Goal: Task Accomplishment & Management: Use online tool/utility

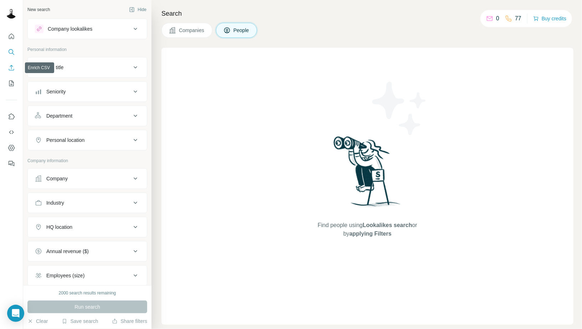
click at [16, 71] on button "Enrich CSV" at bounding box center [11, 67] width 11 height 13
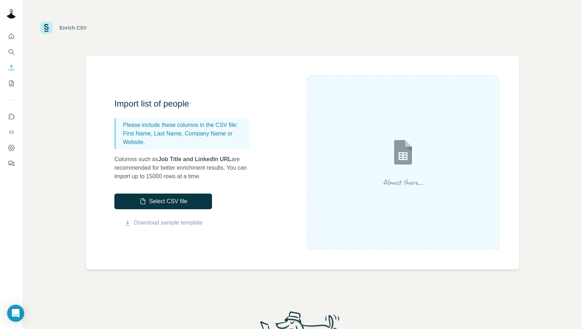
click at [456, 124] on img at bounding box center [403, 163] width 128 height 86
click at [196, 203] on button "Select CSV file" at bounding box center [163, 202] width 98 height 16
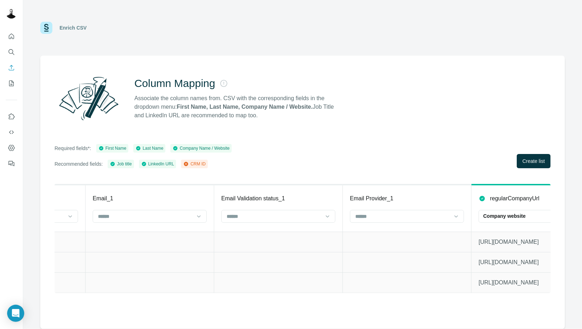
scroll to position [0, 1431]
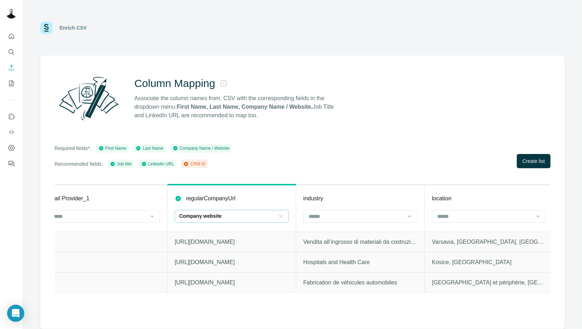
click at [280, 216] on icon at bounding box center [280, 216] width 7 height 7
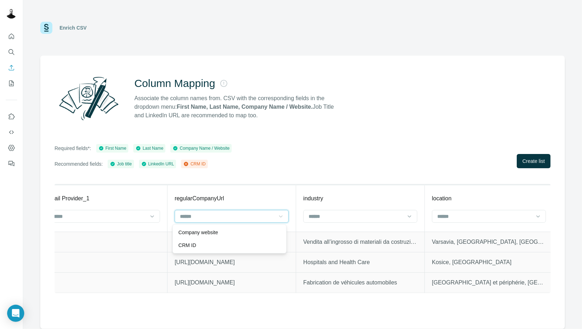
scroll to position [0, 0]
click at [321, 169] on div "Column Mapping Associate the column names from. CSV with the corresponding fiel…" at bounding box center [302, 192] width 525 height 273
click at [534, 159] on span "Create list" at bounding box center [533, 161] width 22 height 7
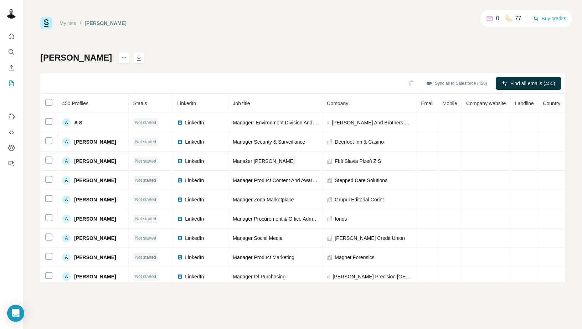
click at [49, 97] on th at bounding box center [48, 103] width 17 height 19
click at [503, 53] on div "Henrik Sync all to Salesforce (450) Find all emails (450) 450 Profiles Status L…" at bounding box center [302, 167] width 525 height 230
click at [413, 37] on div "My lists / Henrik 0 77 Buy credits Henrik Sync all to Salesforce (450) Find all…" at bounding box center [302, 149] width 525 height 265
click at [330, 61] on div "Henrik Sync all to Salesforce (450) Find all emails (450) 450 Profiles Status L…" at bounding box center [302, 167] width 525 height 230
click at [8, 68] on icon "Enrich CSV" at bounding box center [11, 67] width 7 height 7
